Goal: Task Accomplishment & Management: Manage account settings

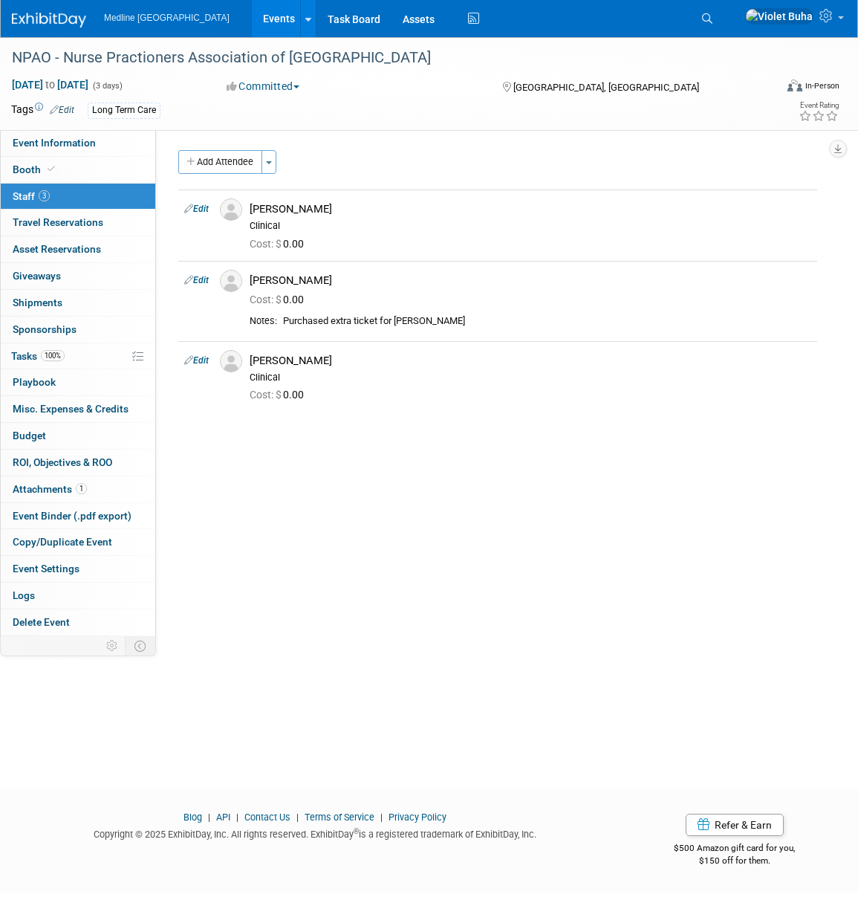
click at [33, 25] on img at bounding box center [49, 20] width 74 height 15
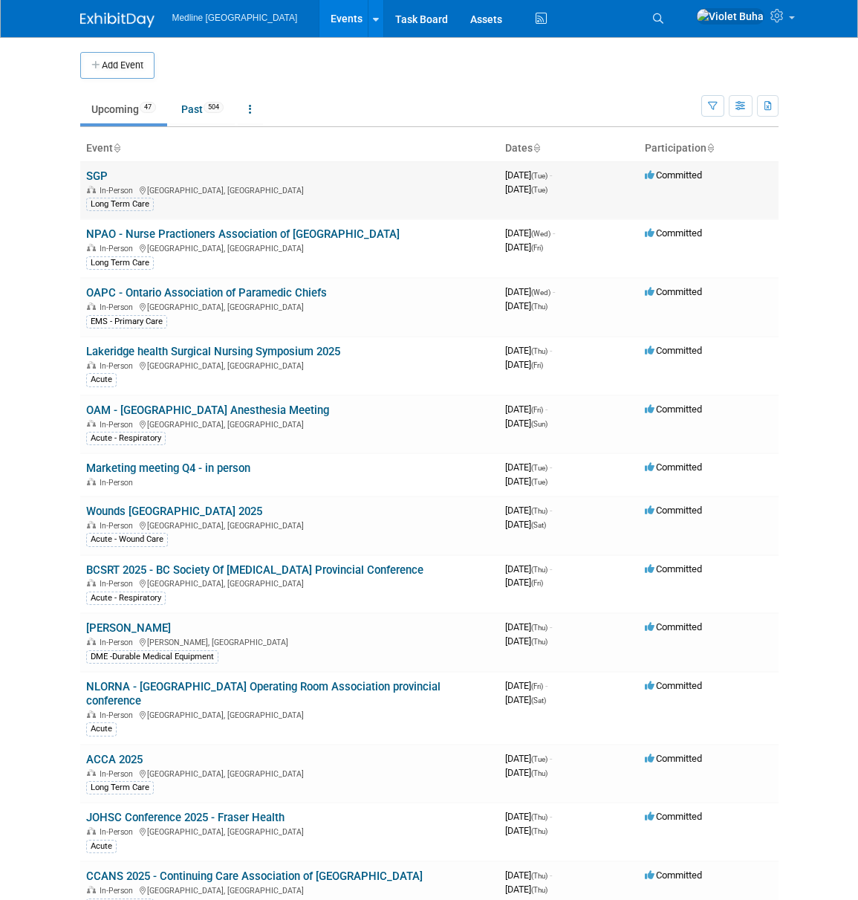
click at [103, 180] on link "SGP" at bounding box center [97, 175] width 22 height 13
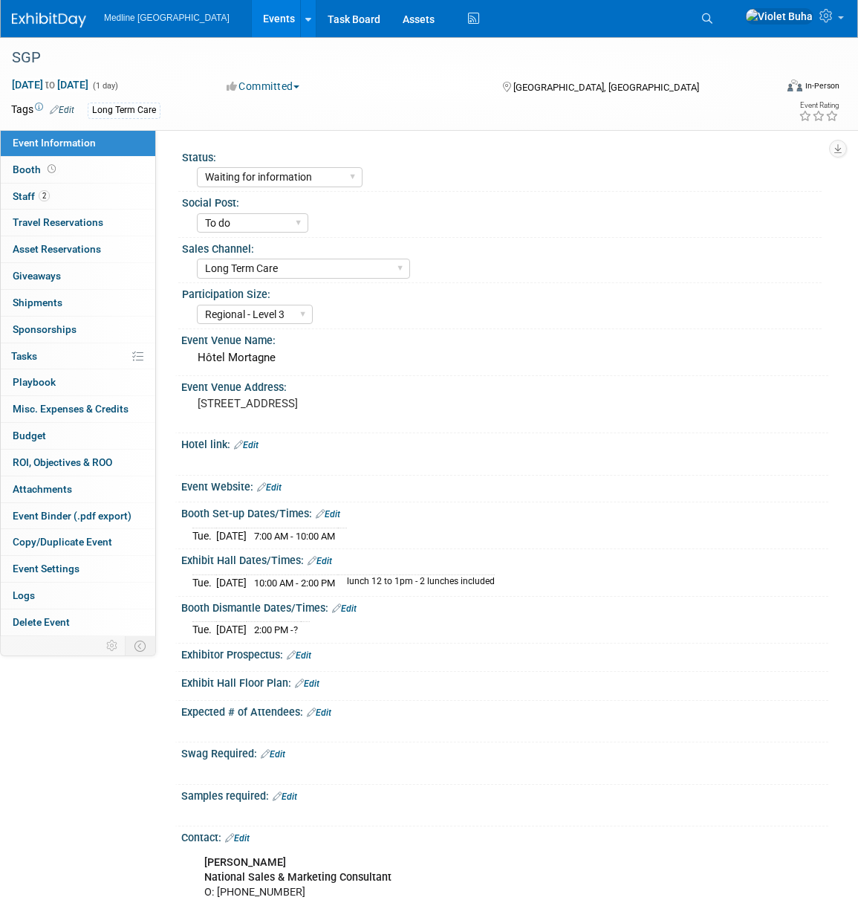
select select "Waiting for information"
select select "To do"
select select "Long Term Care"
select select "Regional - Level 3"
click at [99, 191] on link "2 Staff 2" at bounding box center [78, 197] width 155 height 26
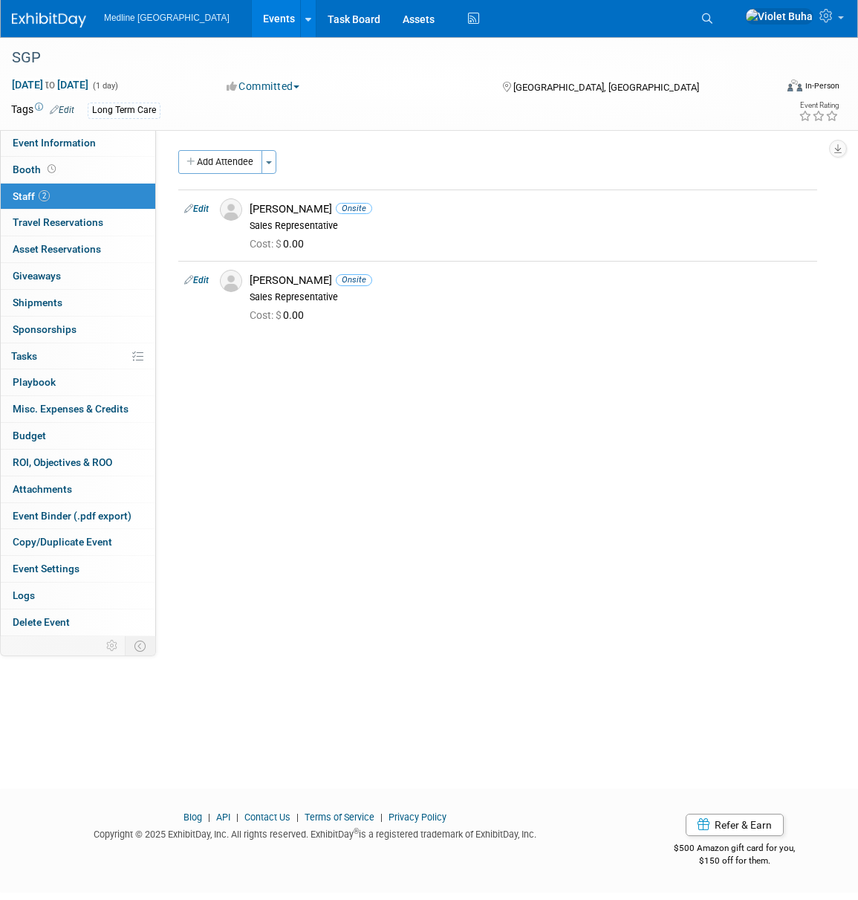
click at [504, 387] on div "Status: Waiting for information In progress Need to order Samples/Swag Complete…" at bounding box center [492, 383] width 673 height 506
